Goal: Task Accomplishment & Management: Use online tool/utility

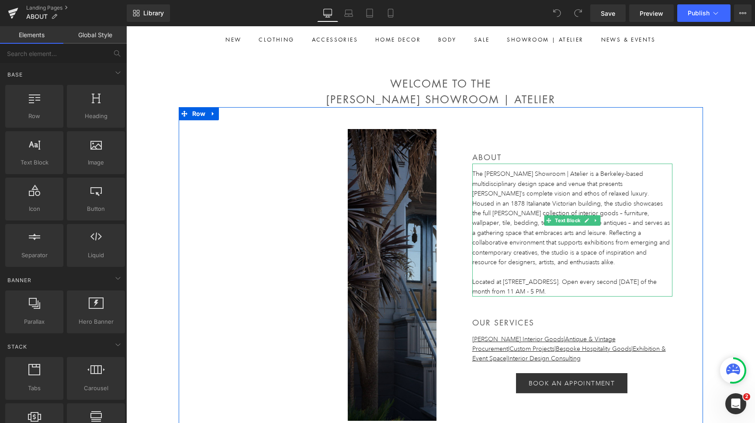
scroll to position [54, 0]
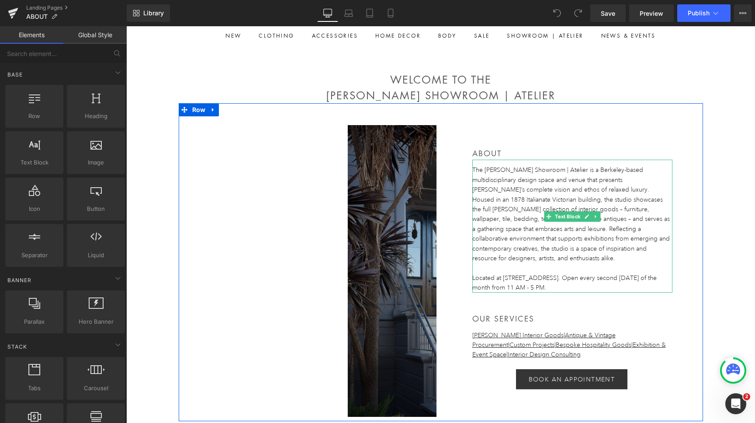
click at [629, 273] on div "Located at [STREET_ADDRESS]. Open every second [DATE] of the month from 11 AM -…" at bounding box center [572, 283] width 200 height 20
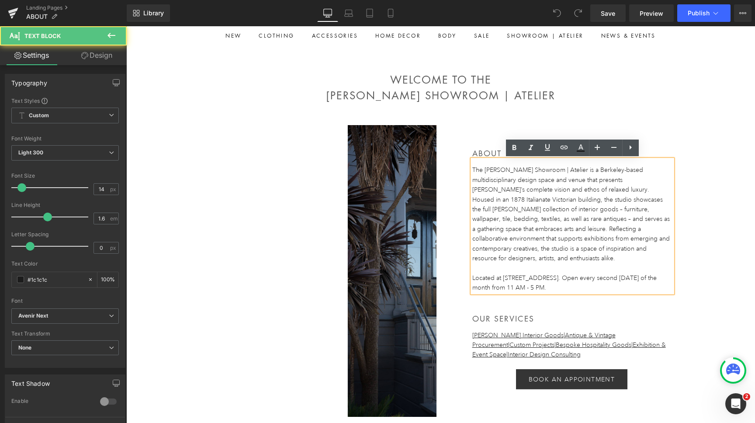
click at [613, 273] on div "Located at [STREET_ADDRESS]. Open every second [DATE] of the month from 11 AM -…" at bounding box center [572, 283] width 200 height 20
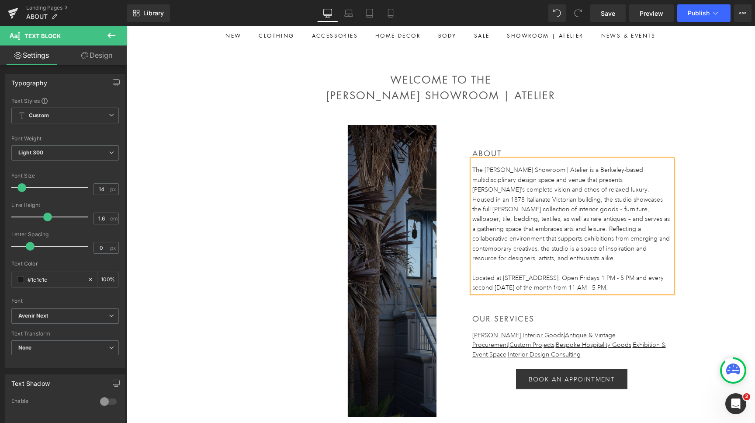
click at [632, 273] on div "Located at [STREET_ADDRESS]. Open Fridays 1 PM - 5 PM and every second [DATE] o…" at bounding box center [572, 283] width 200 height 20
click at [606, 12] on span "Save" at bounding box center [608, 13] width 14 height 9
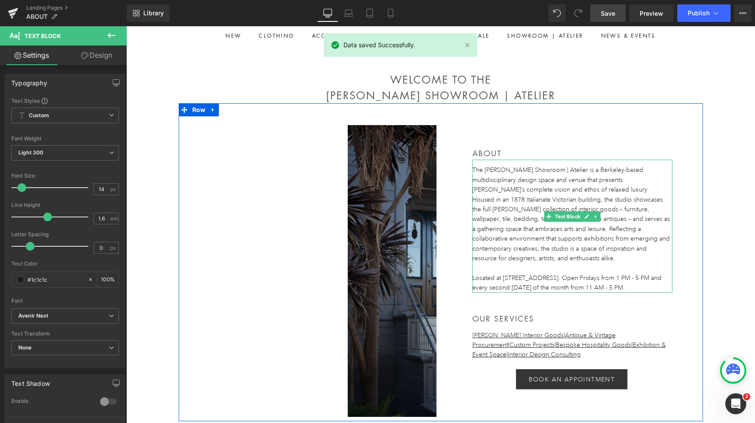
click at [664, 273] on div "Located at [STREET_ADDRESS]. Open Fridays from 1 PM - 5 PM and every second [DA…" at bounding box center [572, 283] width 200 height 20
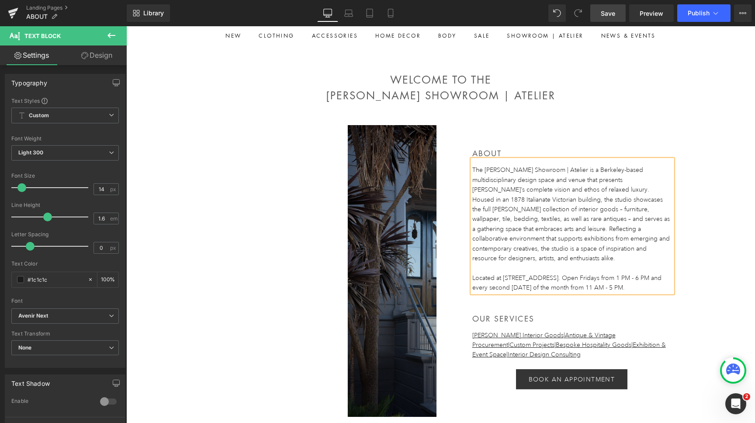
click at [608, 14] on span "Save" at bounding box center [608, 13] width 14 height 9
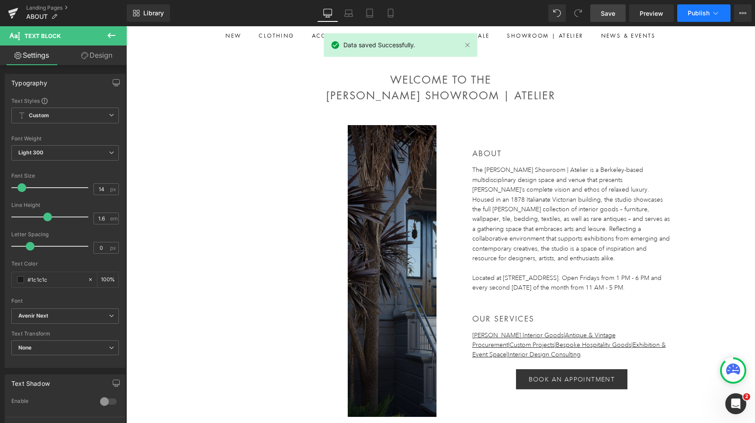
click at [712, 14] on icon at bounding box center [715, 13] width 9 height 9
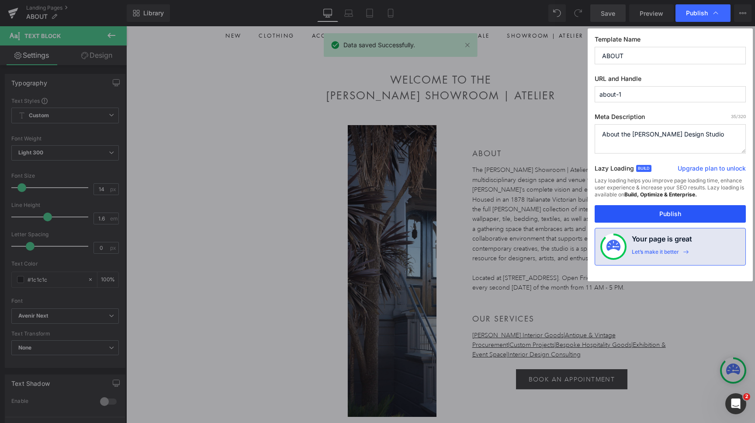
click at [661, 212] on button "Publish" at bounding box center [670, 213] width 151 height 17
